Goal: Task Accomplishment & Management: Manage account settings

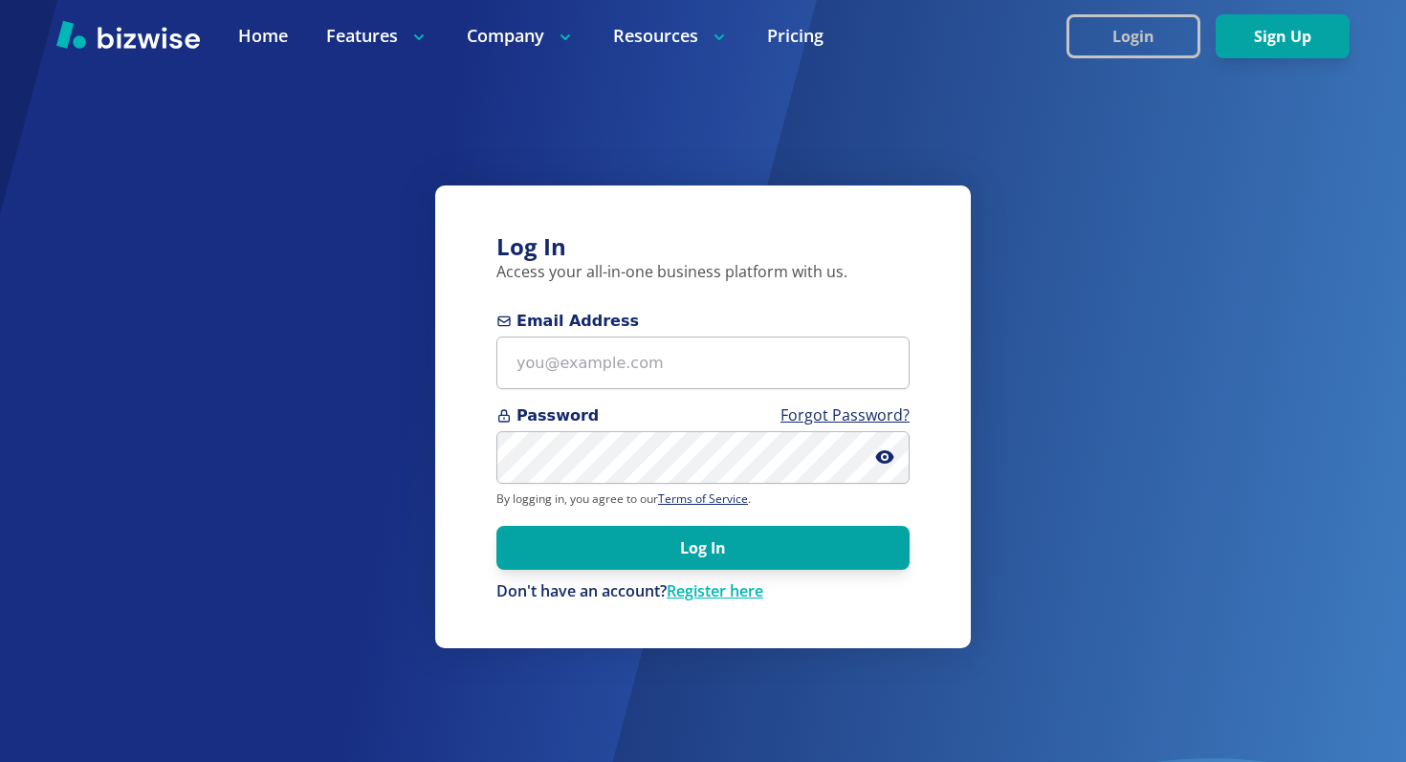
click at [1096, 41] on button "Login" at bounding box center [1133, 36] width 134 height 44
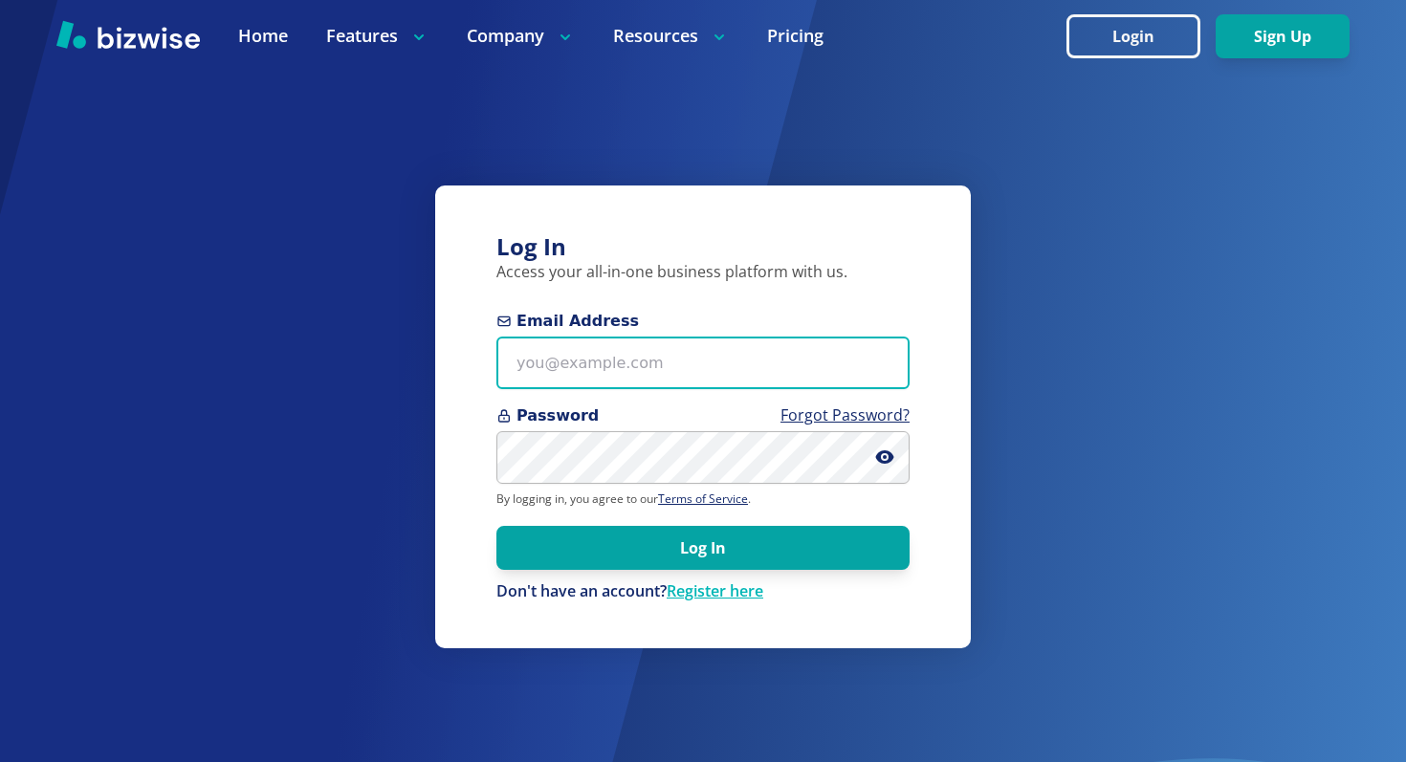
click at [688, 373] on input "Email Address" at bounding box center [702, 363] width 413 height 53
type input "[EMAIL_ADDRESS][DOMAIN_NAME]"
